Goal: Navigation & Orientation: Find specific page/section

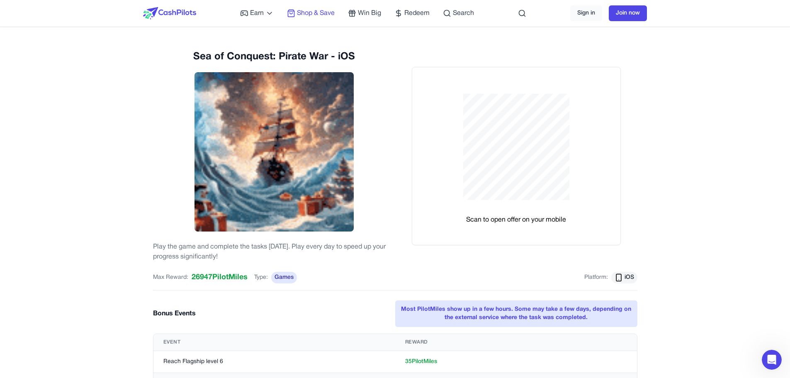
click at [320, 15] on span "Shop & Save" at bounding box center [316, 13] width 38 height 10
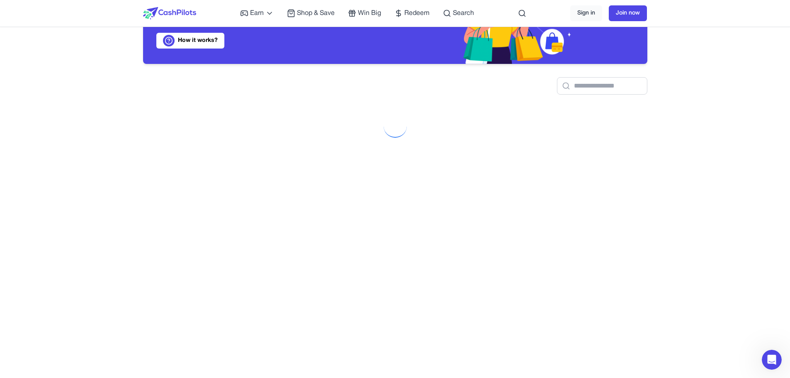
scroll to position [3, 0]
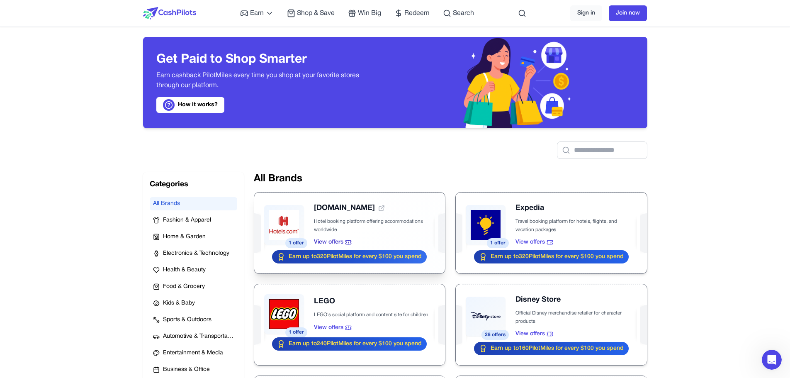
click at [338, 228] on div at bounding box center [349, 232] width 191 height 81
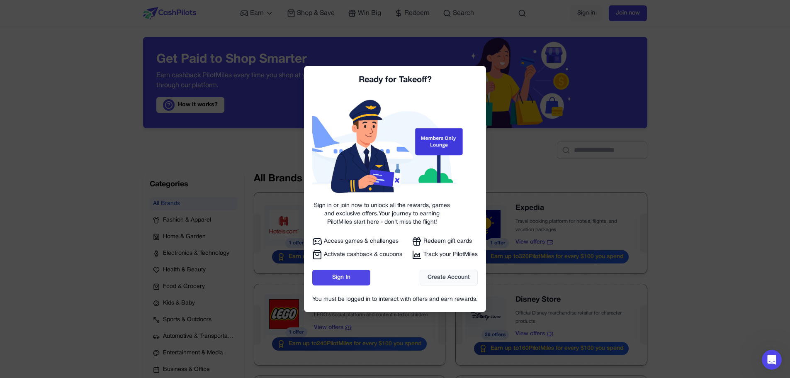
click at [182, 127] on div at bounding box center [395, 189] width 790 height 378
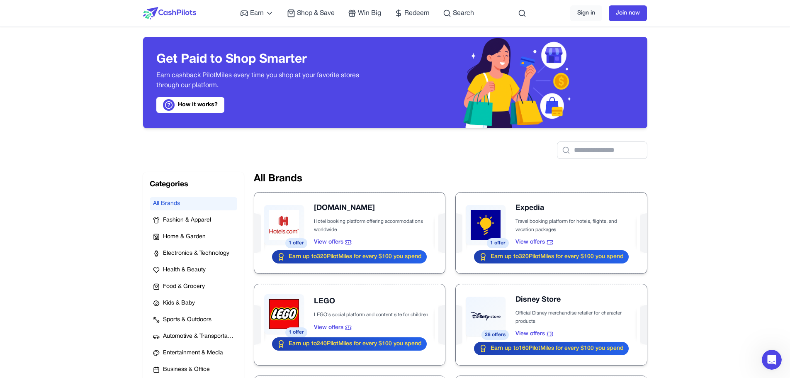
click at [255, 6] on div "Earn Play Games Enjoy fun games and earn Try New App Test new app for rewards T…" at bounding box center [357, 13] width 234 height 27
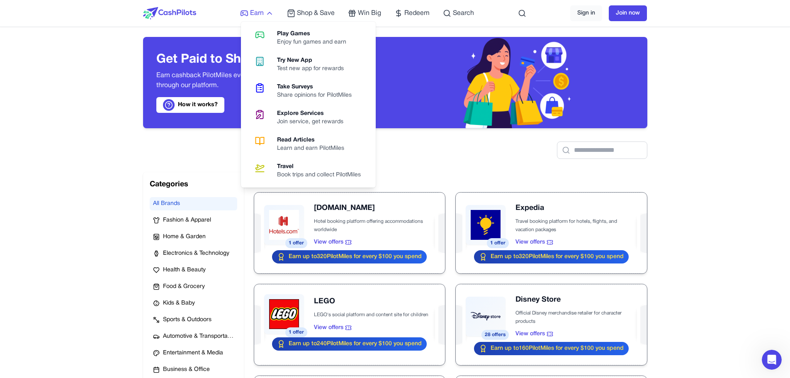
click at [255, 10] on span "Earn" at bounding box center [257, 13] width 14 height 10
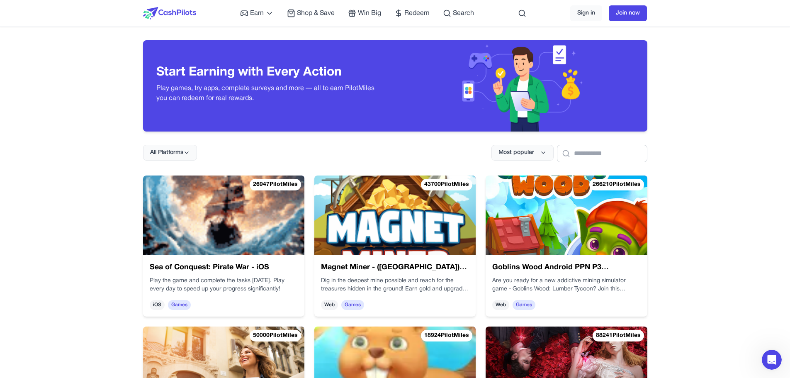
click at [216, 235] on img at bounding box center [223, 215] width 161 height 80
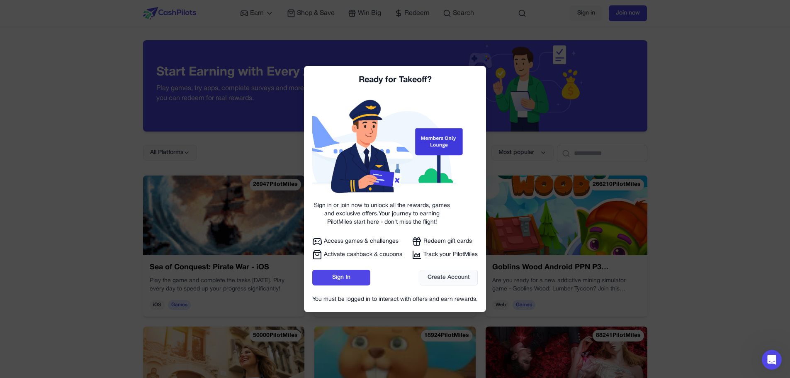
click at [51, 241] on div at bounding box center [395, 189] width 790 height 378
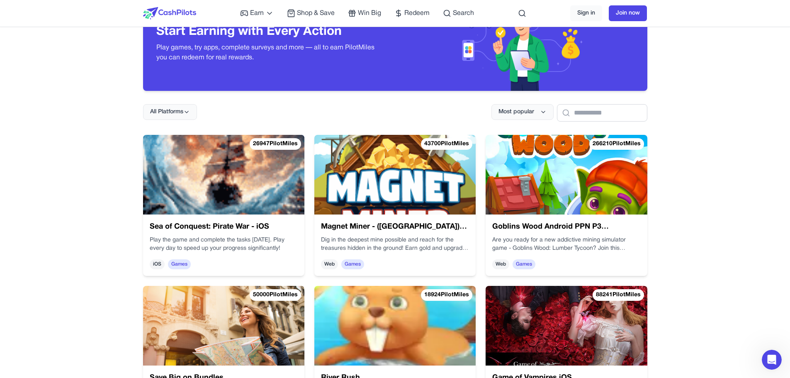
scroll to position [41, 0]
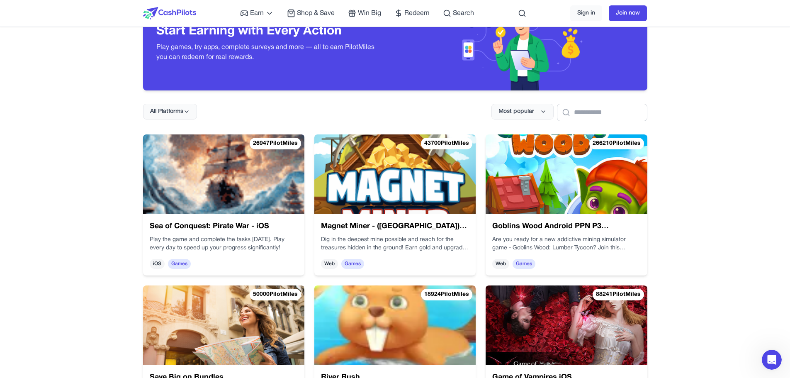
scroll to position [3, 0]
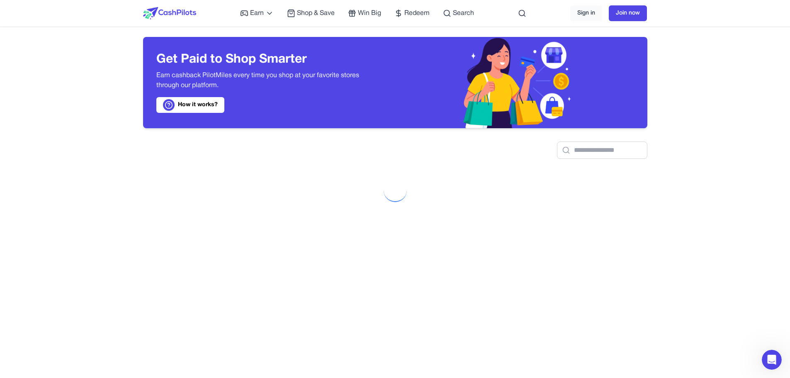
click at [179, 12] on img at bounding box center [169, 13] width 53 height 12
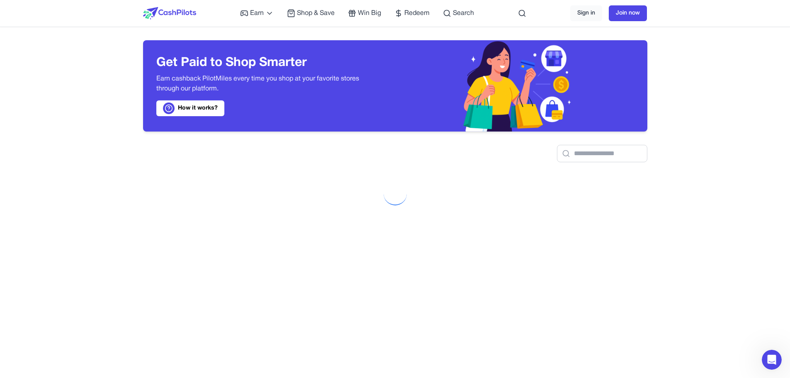
scroll to position [139, 0]
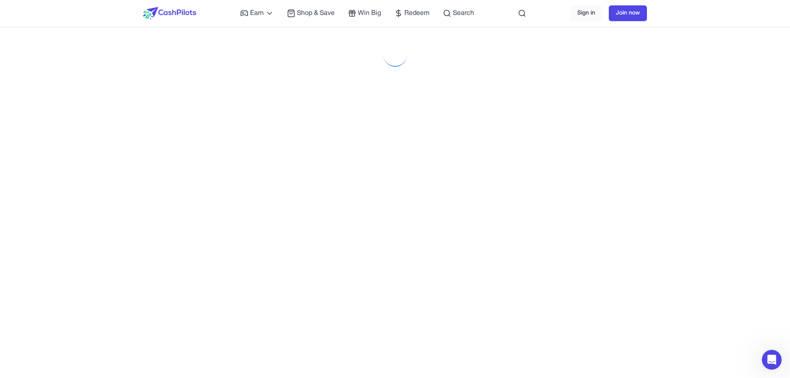
click at [214, 264] on div at bounding box center [395, 226] width 504 height 378
